Goal: Navigation & Orientation: Find specific page/section

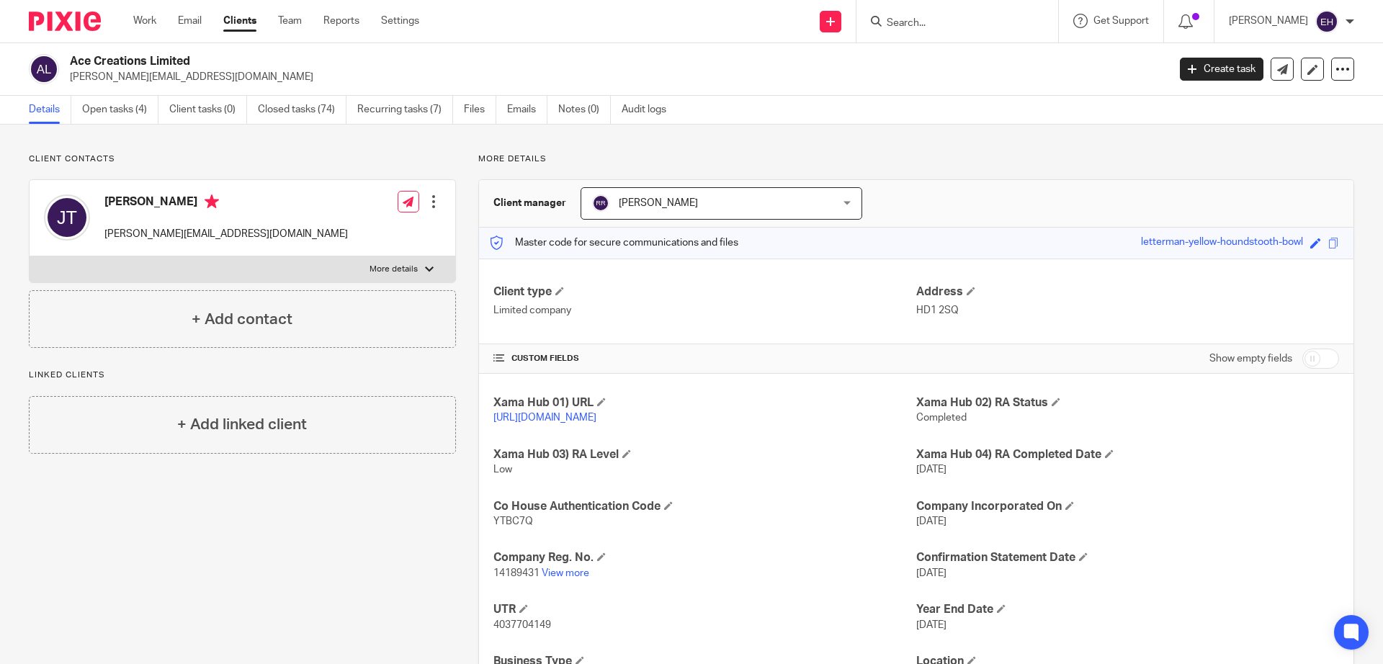
click at [1212, 1] on div at bounding box center [1189, 21] width 50 height 43
click at [146, 22] on link "Work" at bounding box center [144, 21] width 23 height 14
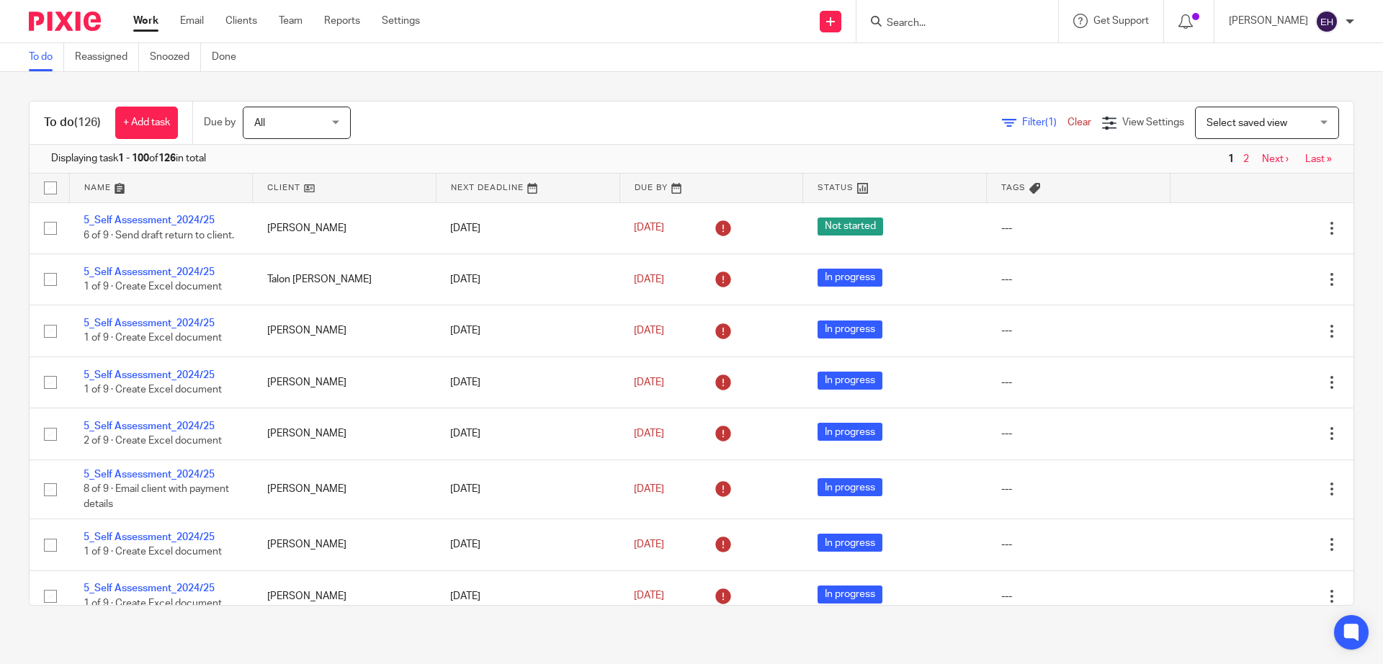
click at [1262, 159] on link "Next ›" at bounding box center [1275, 159] width 27 height 10
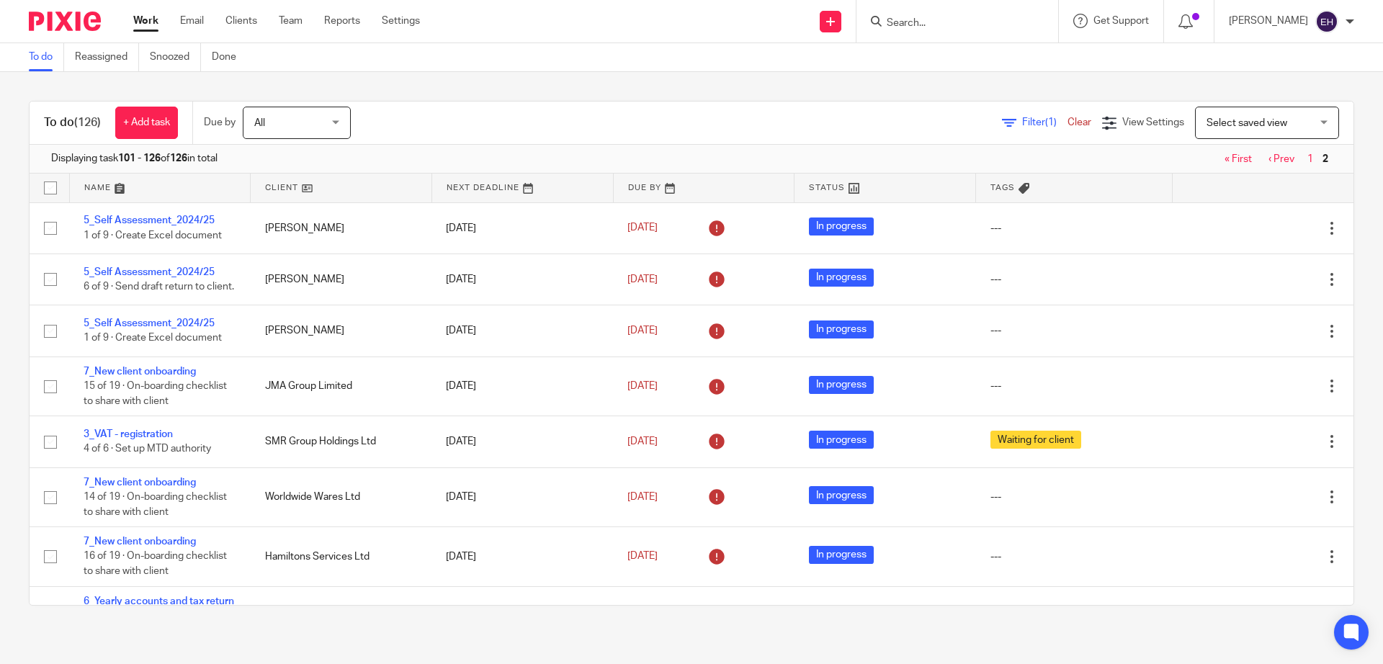
click at [577, 125] on div "Filter (1) Clear View Settings View Settings (1) Filters Clear Save Manage save…" at bounding box center [865, 123] width 978 height 32
click at [569, 124] on div "Filter (1) Clear View Settings View Settings (1) Filters Clear Save Manage save…" at bounding box center [865, 123] width 978 height 32
click at [656, 120] on div "Filter (1) Clear View Settings View Settings (1) Filters Clear Save Manage save…" at bounding box center [865, 123] width 978 height 32
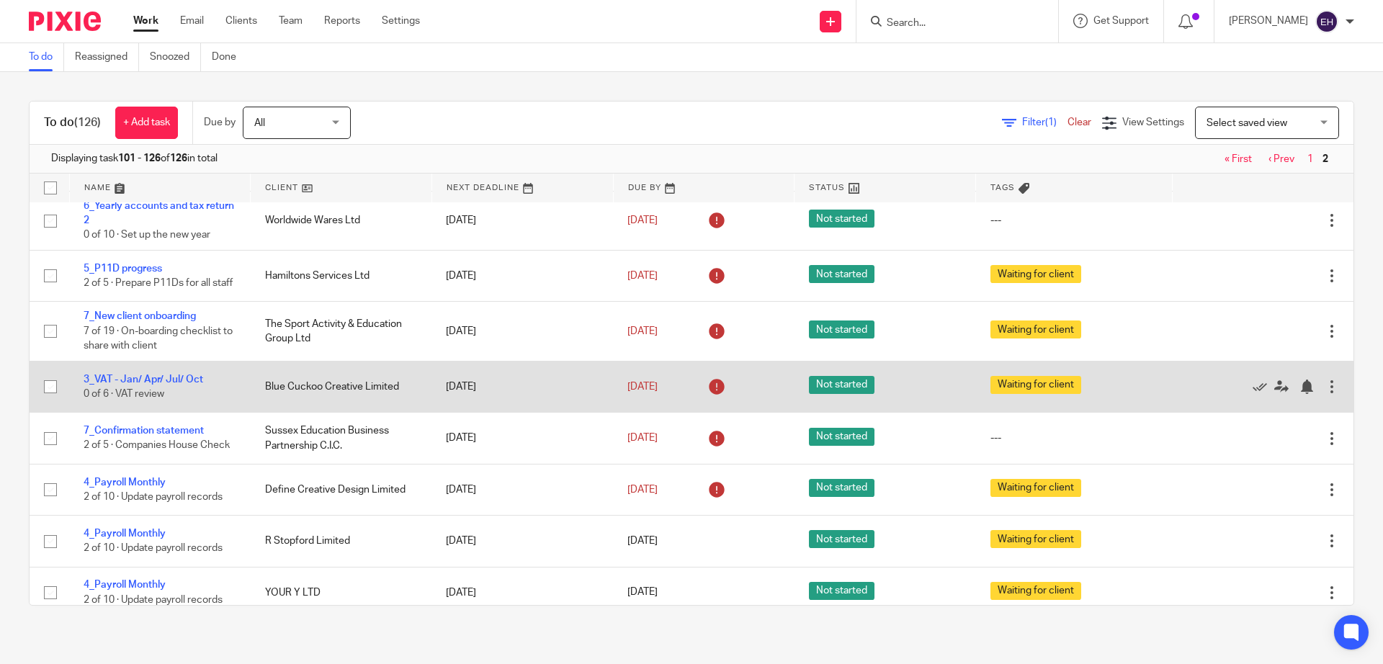
scroll to position [457, 0]
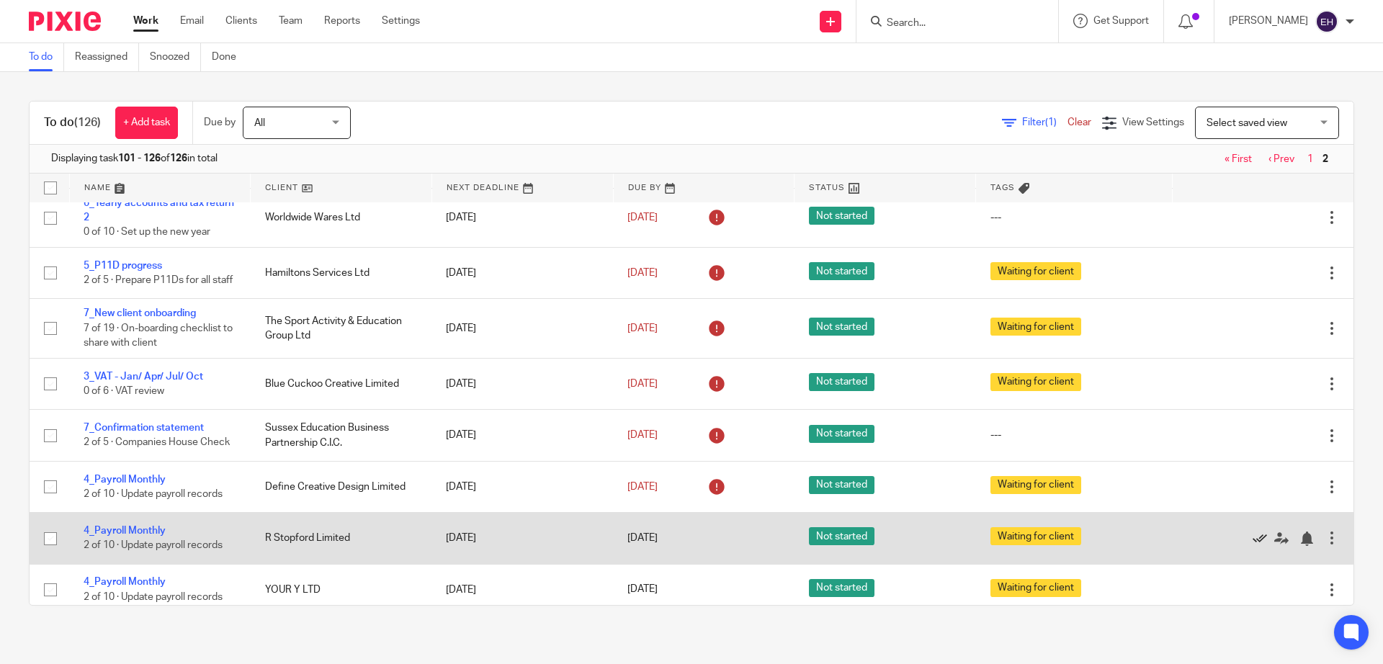
click at [1253, 546] on icon at bounding box center [1260, 539] width 14 height 14
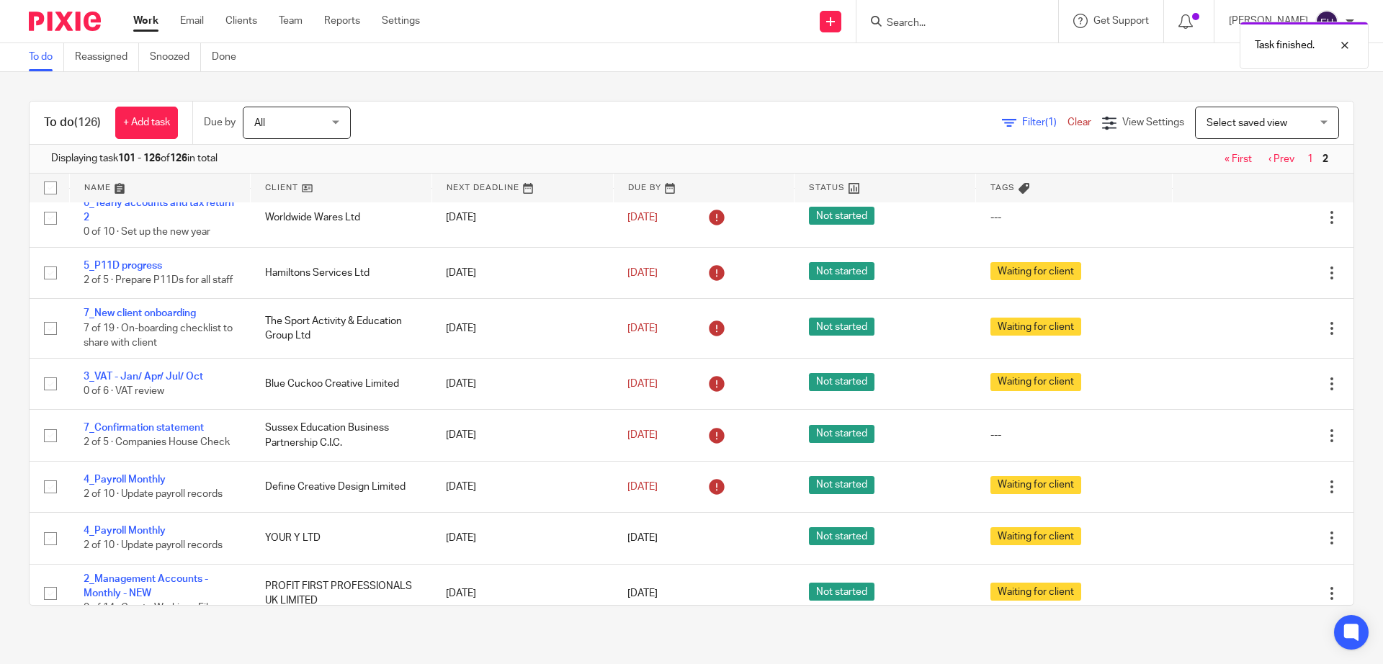
click at [486, 124] on div "Filter (1) Clear View Settings View Settings (1) Filters Clear Save Manage save…" at bounding box center [865, 123] width 978 height 32
click at [451, 128] on div "Filter (1) Clear View Settings View Settings (1) Filters Clear Save Manage save…" at bounding box center [865, 123] width 978 height 32
click at [452, 120] on div "Filter (1) Clear View Settings View Settings (1) Filters Clear Save Manage save…" at bounding box center [865, 123] width 978 height 32
